Goal: Task Accomplishment & Management: Manage account settings

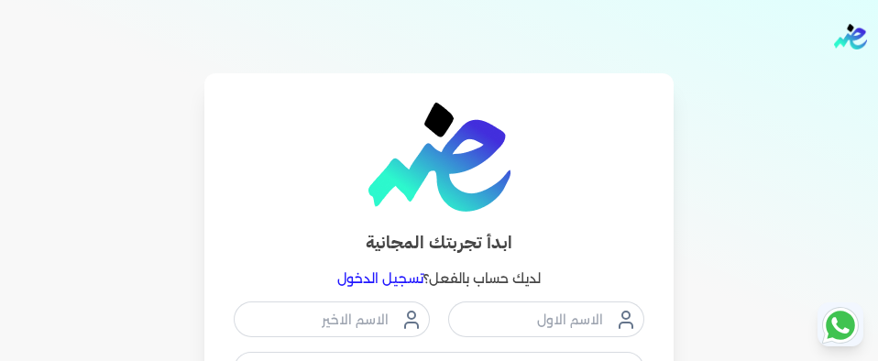
scroll to position [128, 0]
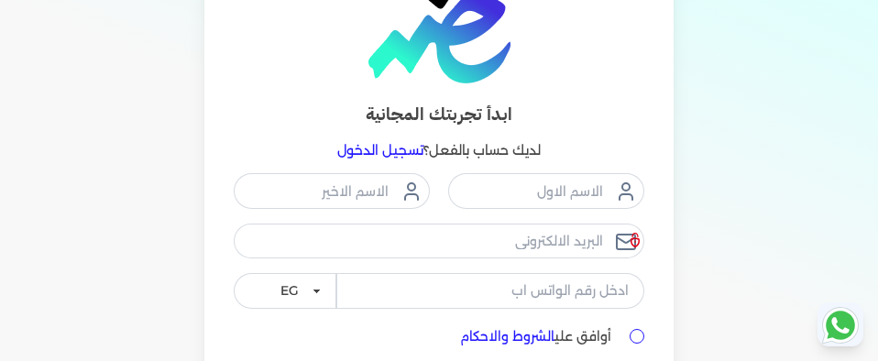
click at [374, 145] on link "تسجيل الدخول" at bounding box center [380, 150] width 86 height 17
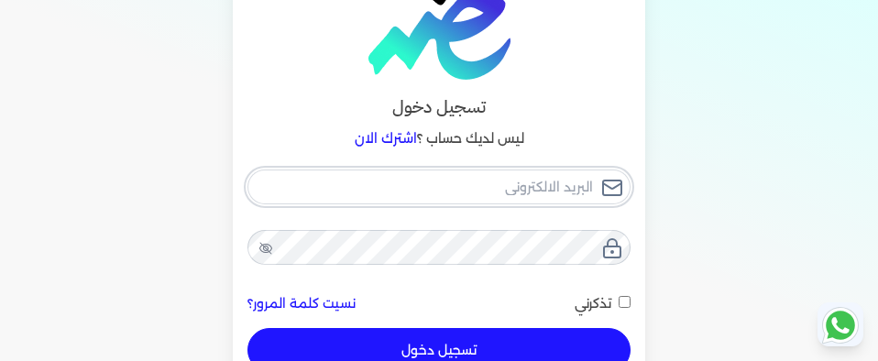
type input "[EMAIL_ADDRESS][DOMAIN_NAME]"
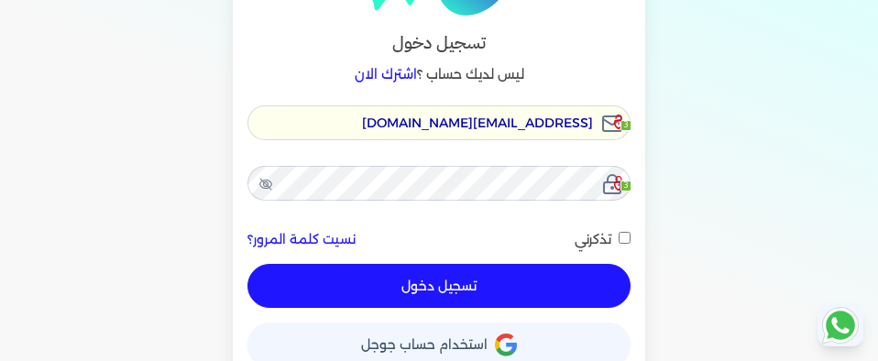
scroll to position [194, 0]
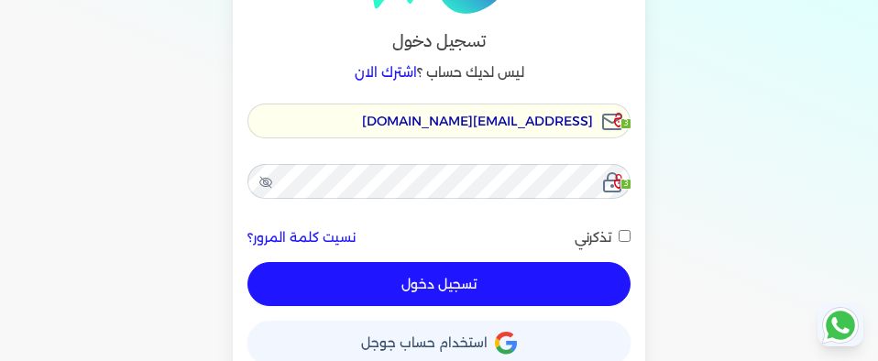
click at [537, 291] on button "تسجيل دخول" at bounding box center [439, 284] width 383 height 44
checkbox input "false"
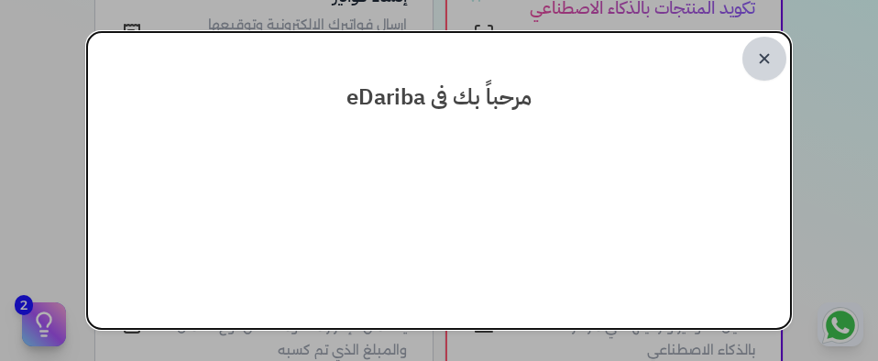
click at [759, 56] on link "✕" at bounding box center [765, 59] width 44 height 44
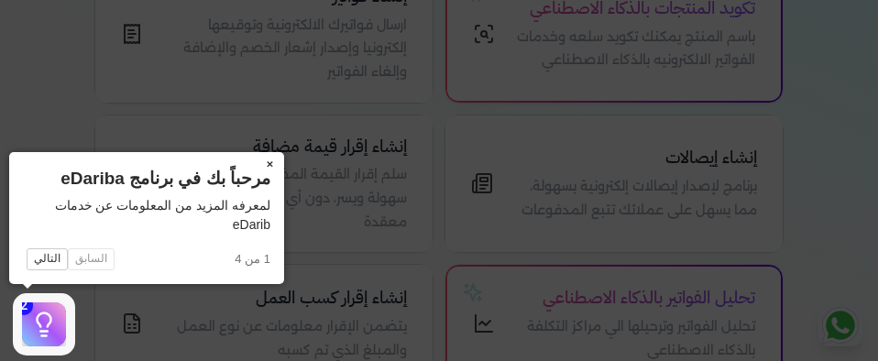
click at [277, 161] on button "×" at bounding box center [269, 165] width 29 height 26
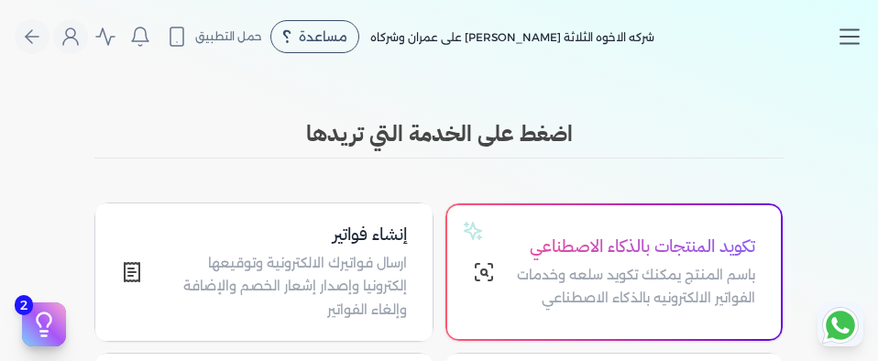
click at [842, 30] on line "Toggle navigation" at bounding box center [850, 30] width 18 height 0
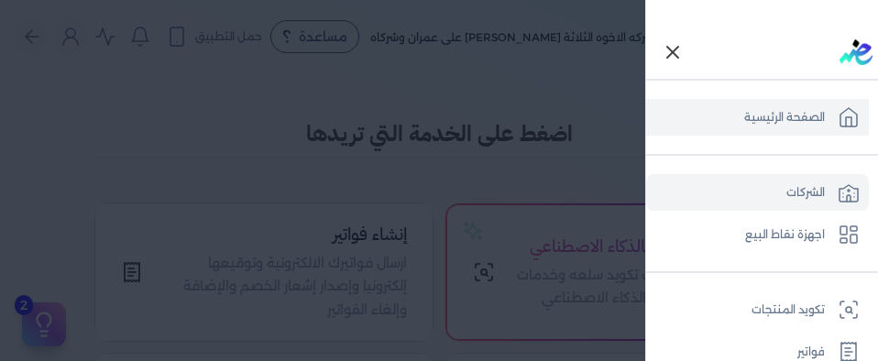
scroll to position [717, 0]
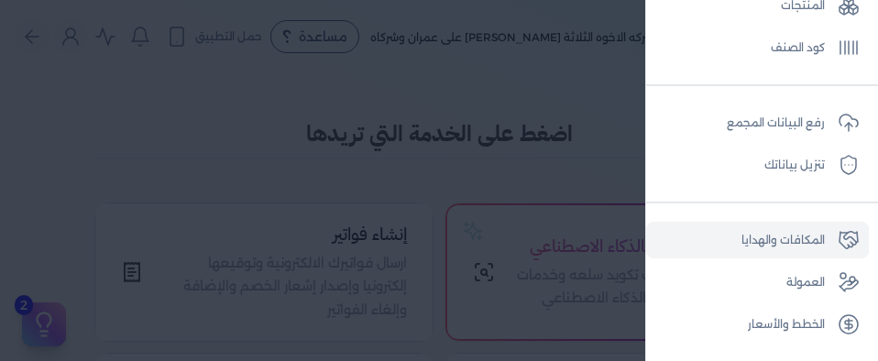
click at [783, 254] on link "المكافات والهدايا" at bounding box center [757, 240] width 223 height 37
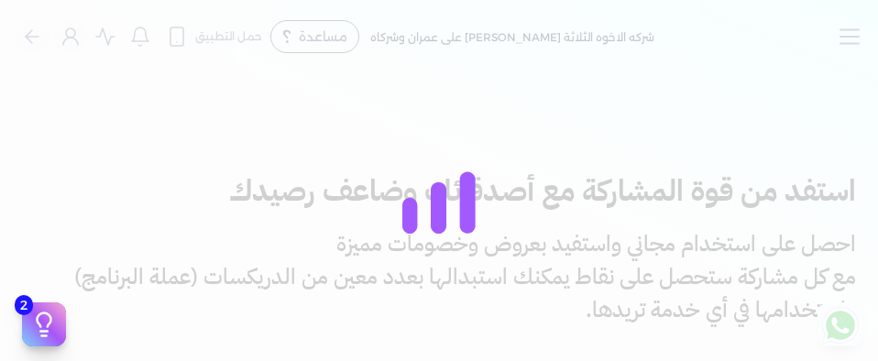
type input "https://app.edariba.com?ref=ealyxv"
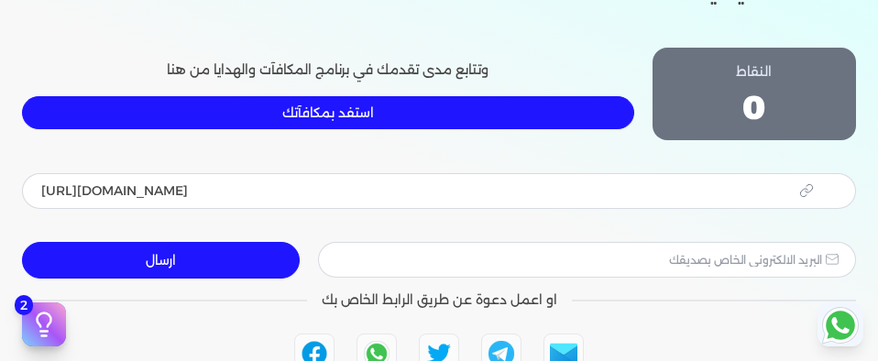
scroll to position [344, 0]
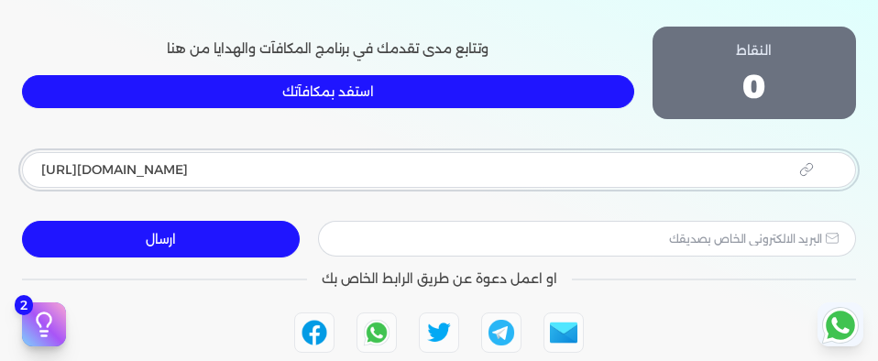
click at [403, 182] on input "https://app.edariba.com?ref=ealyxv" at bounding box center [439, 169] width 834 height 35
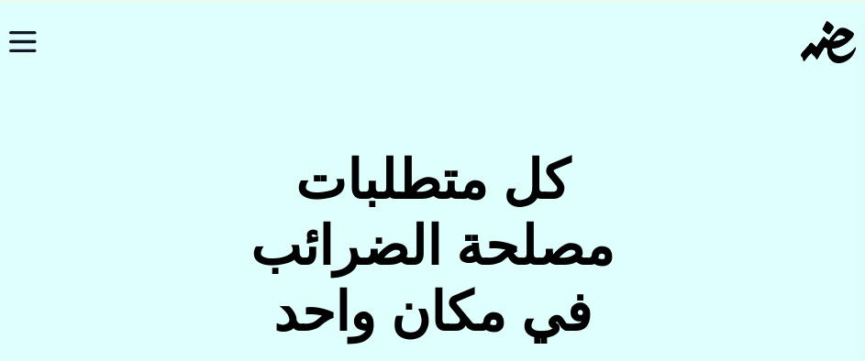
click at [734, 217] on div "كل متطلبات مصلحة الضرائب في مكان واحد برنامج متكامل لإدارة الفواتير الإلكترونية…" at bounding box center [432, 341] width 865 height 387
click at [332, 274] on h2 "كل متطلبات مصلحة الضرائب في مكان واحد" at bounding box center [432, 247] width 364 height 198
